Goal: Information Seeking & Learning: Learn about a topic

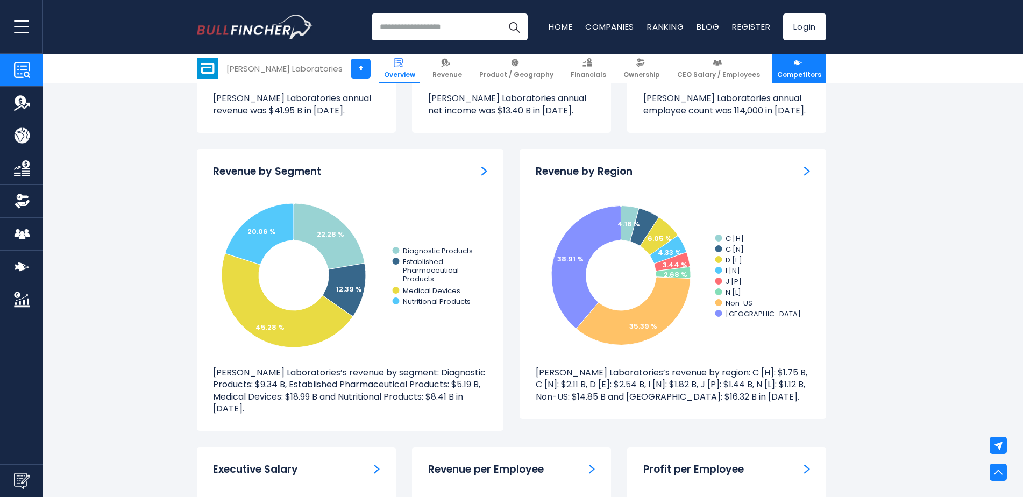
click at [795, 75] on span "Competitors" at bounding box center [799, 74] width 44 height 9
click at [802, 75] on span "Competitors" at bounding box center [799, 74] width 44 height 9
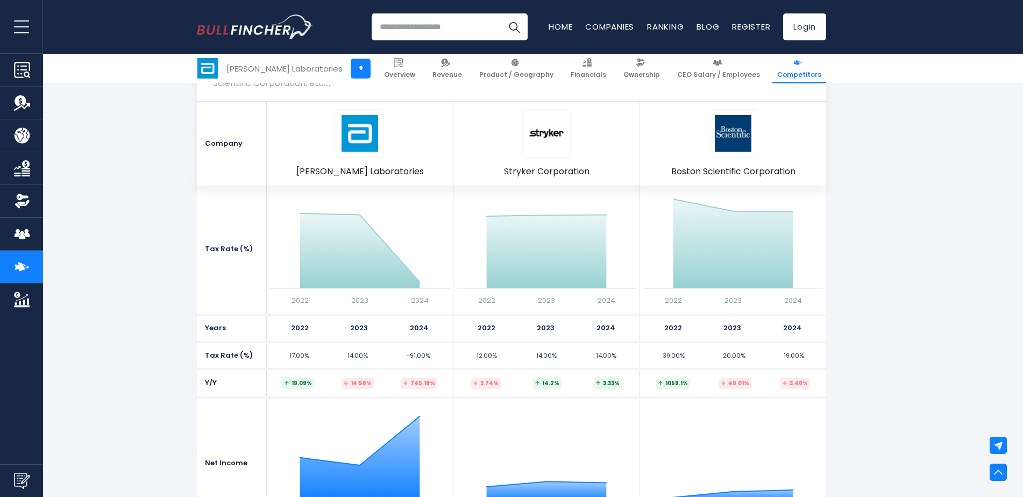
scroll to position [1902, 0]
click at [915, 374] on section "Income Statement Revenue Created with Highcharts 12.1.2 $43.65 B ​ $43.65 B $40…" at bounding box center [511, 99] width 1023 height 1952
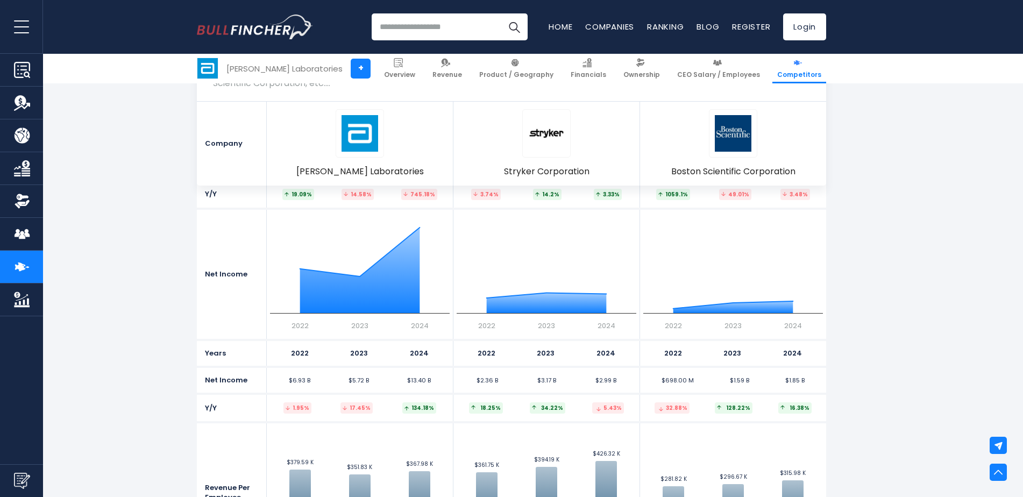
scroll to position [2117, 0]
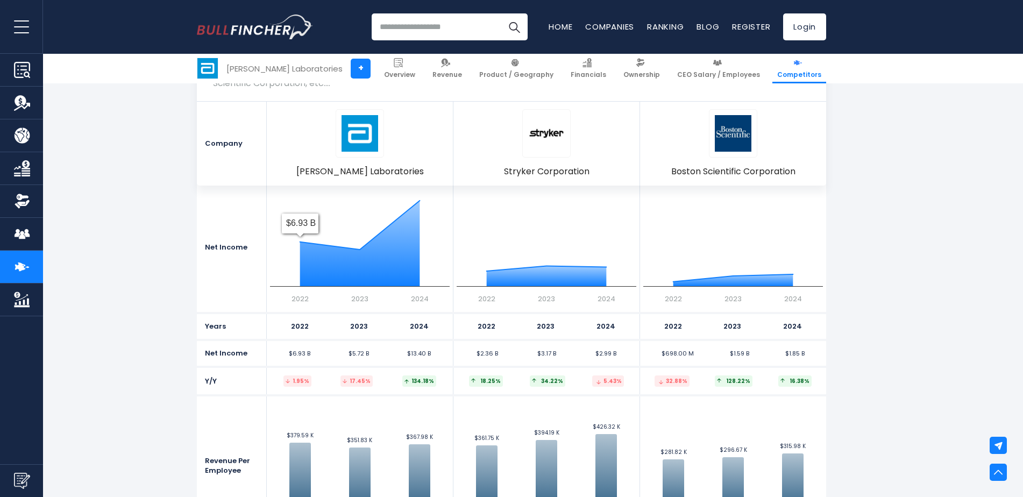
click at [202, 217] on div "Net Income" at bounding box center [232, 247] width 70 height 129
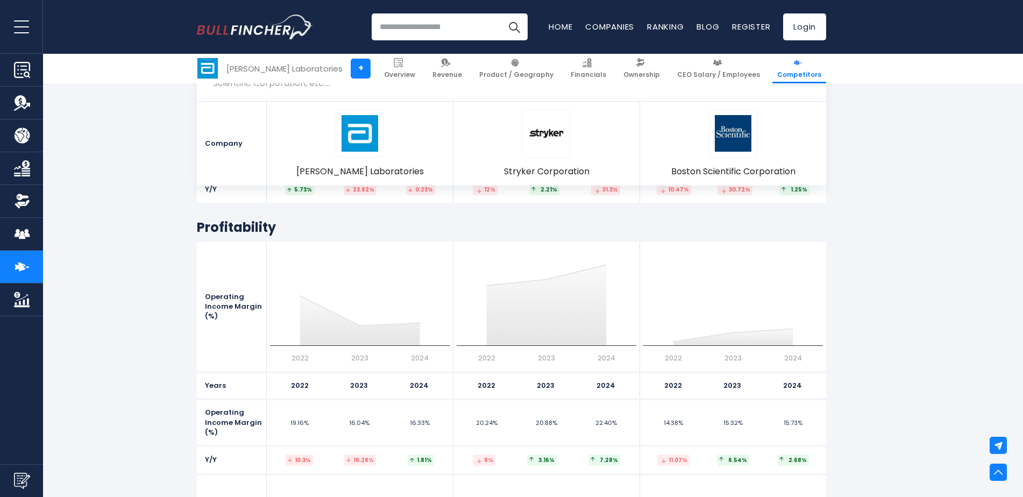
scroll to position [3559, 0]
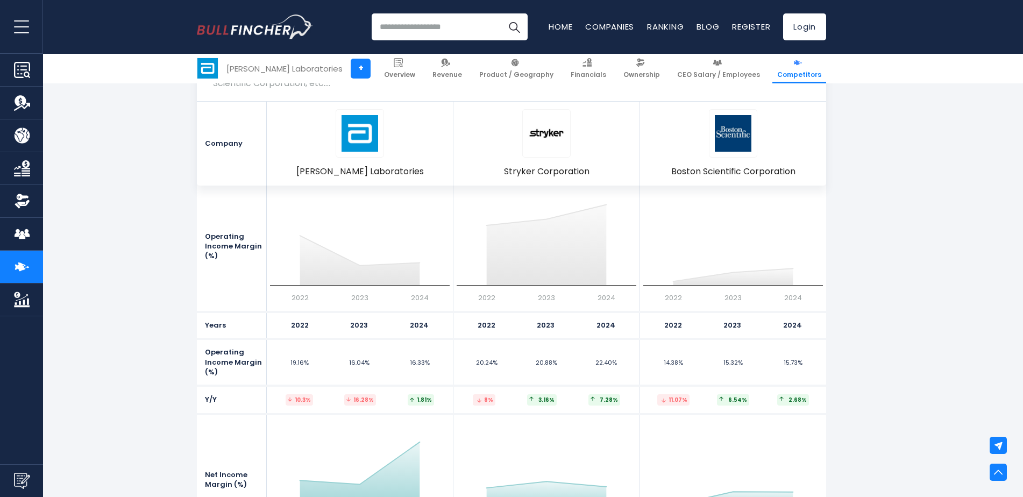
click at [403, 64] on img at bounding box center [398, 62] width 9 height 9
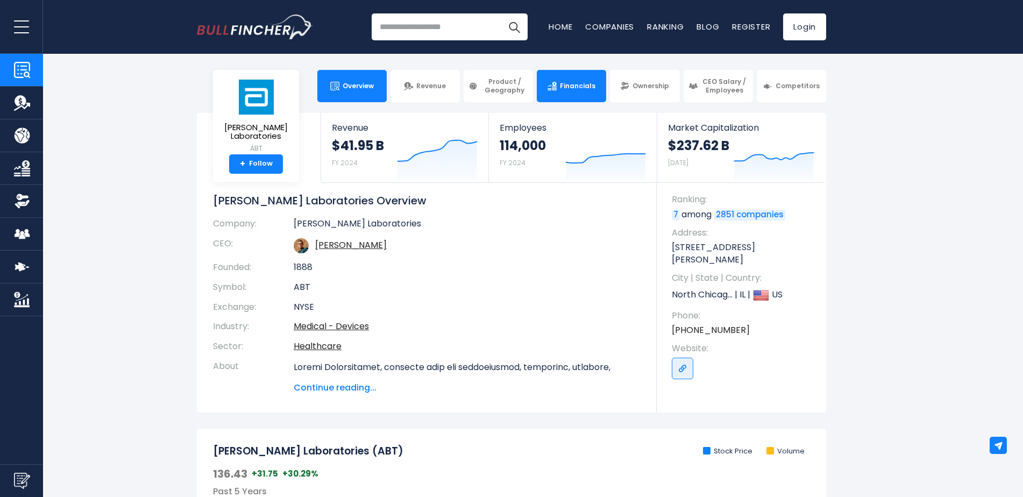
click at [575, 91] on link "Financials" at bounding box center [571, 86] width 69 height 32
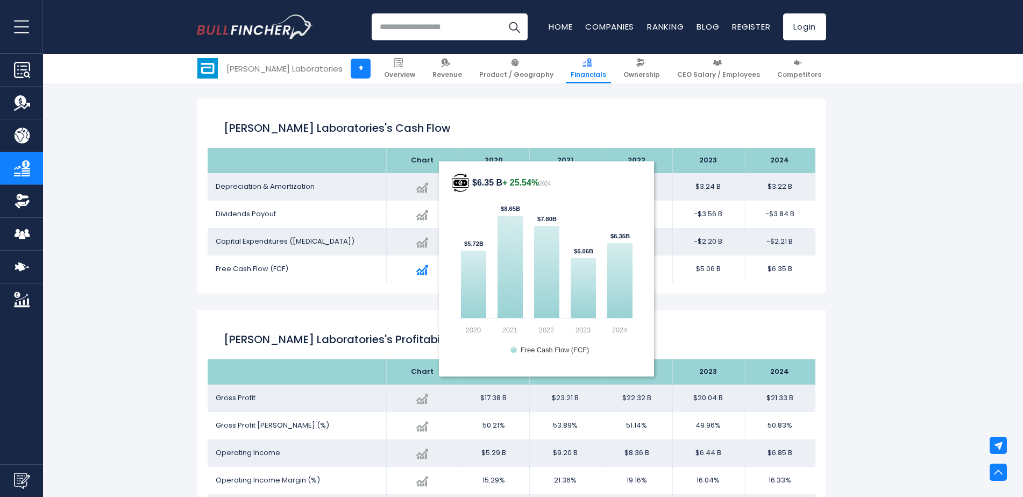
scroll to position [1291, 0]
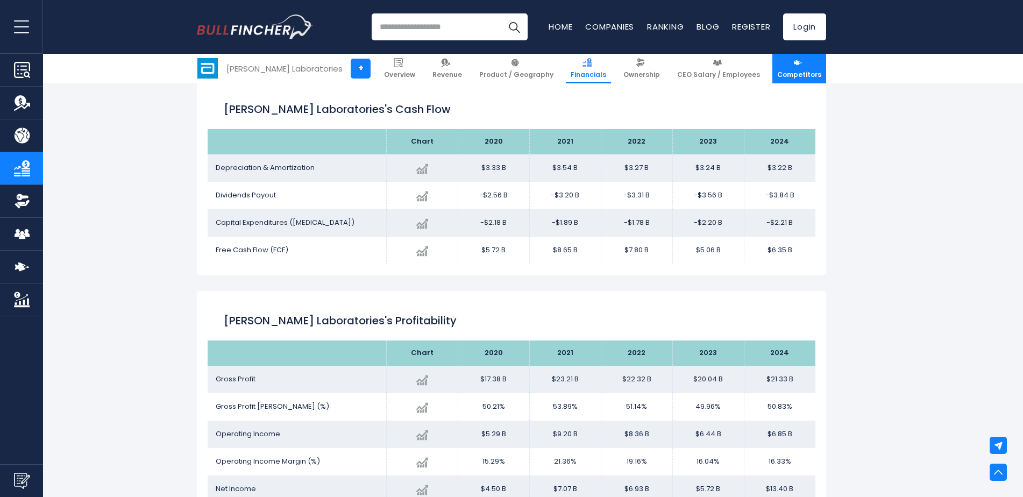
click at [798, 75] on span "Competitors" at bounding box center [799, 74] width 44 height 9
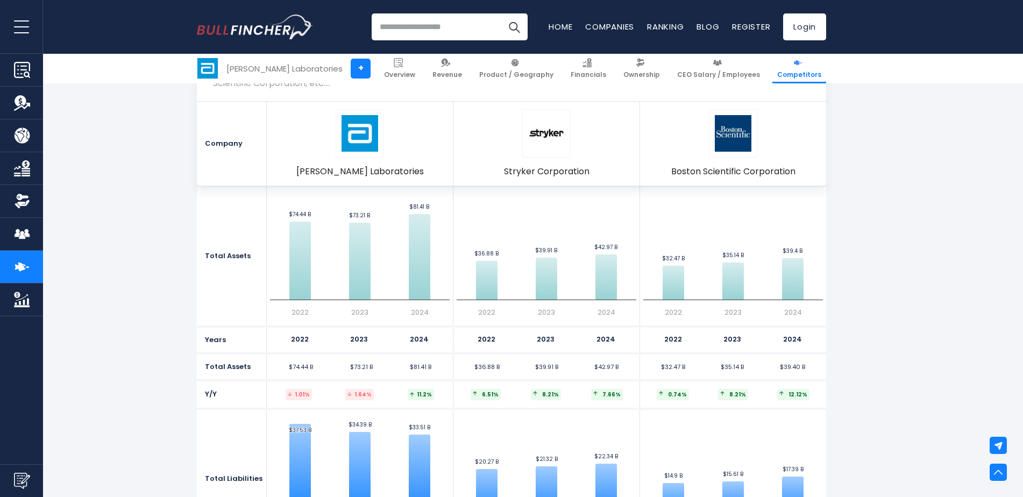
scroll to position [2803, 0]
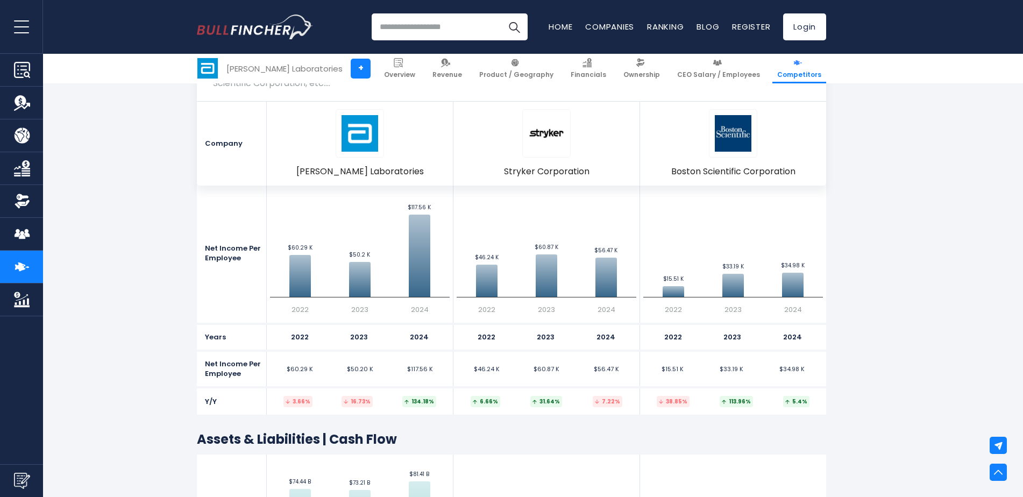
scroll to position [3785, 0]
